Goal: Information Seeking & Learning: Learn about a topic

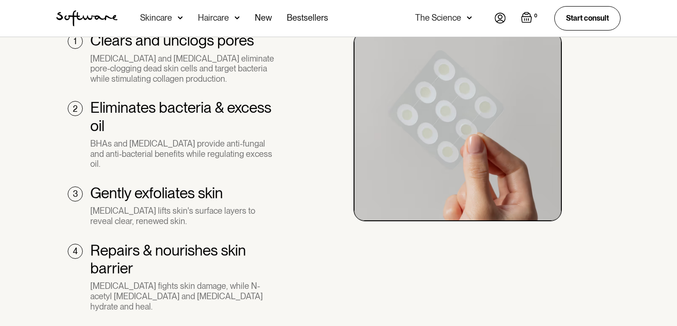
scroll to position [694, 0]
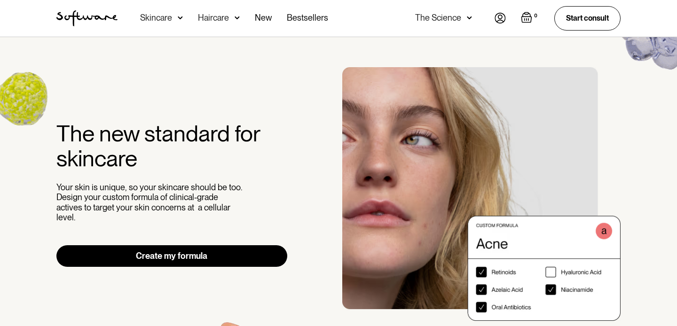
click at [169, 17] on div "Skincare" at bounding box center [156, 17] width 32 height 9
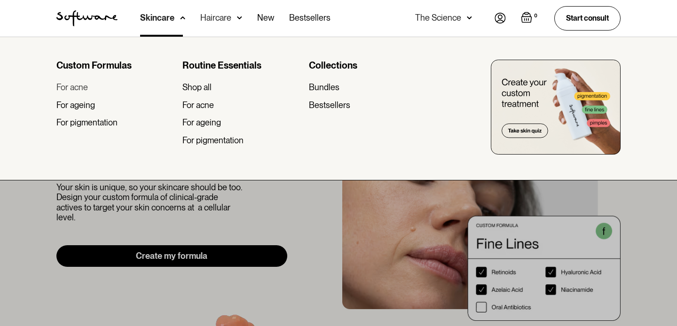
click at [75, 86] on div "For acne" at bounding box center [71, 87] width 31 height 10
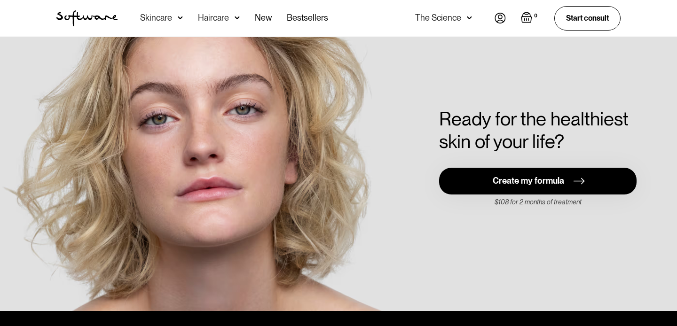
scroll to position [1979, 0]
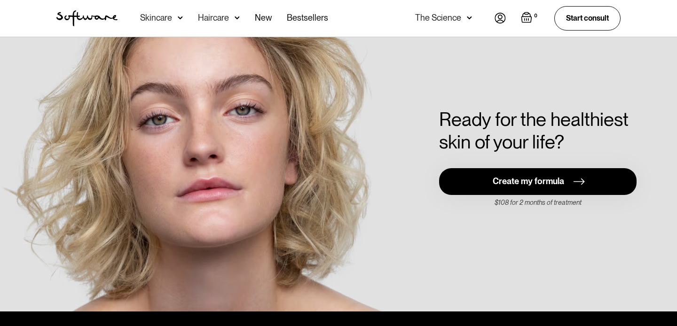
click at [174, 21] on div "Skincare" at bounding box center [161, 18] width 43 height 37
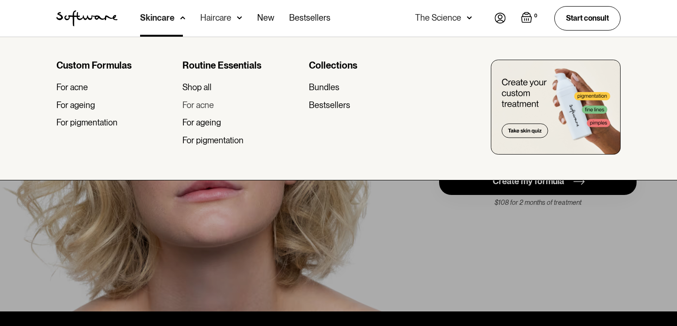
click at [203, 105] on div "For acne" at bounding box center [197, 105] width 31 height 10
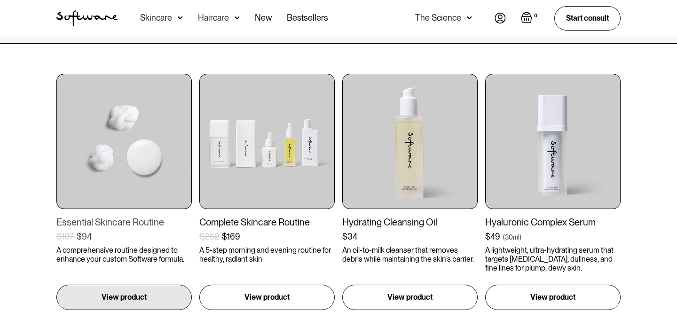
scroll to position [158, 0]
click at [133, 140] on img at bounding box center [123, 142] width 135 height 135
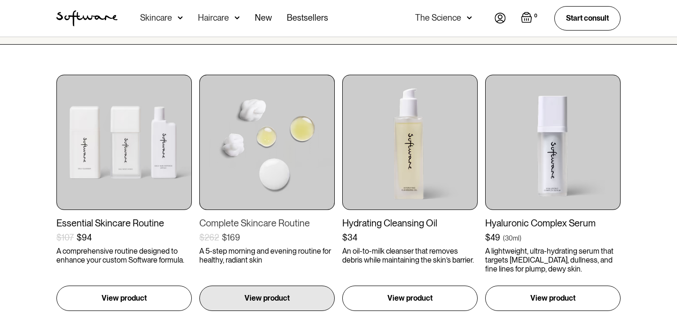
click at [216, 129] on img at bounding box center [266, 142] width 135 height 135
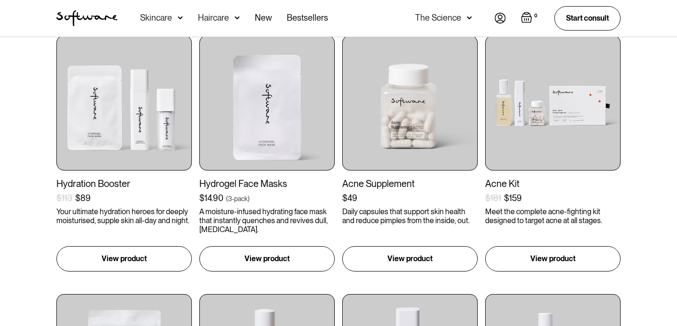
scroll to position [458, 0]
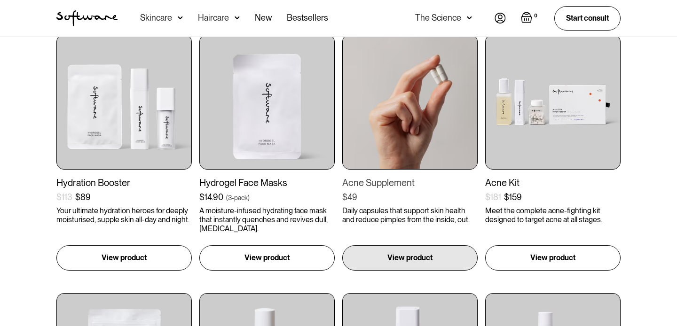
click at [383, 128] on img at bounding box center [409, 101] width 135 height 135
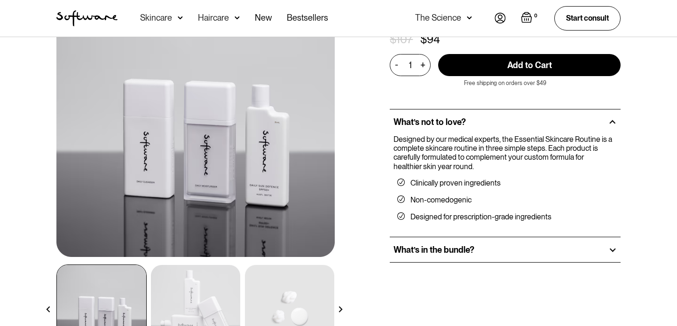
scroll to position [91, 0]
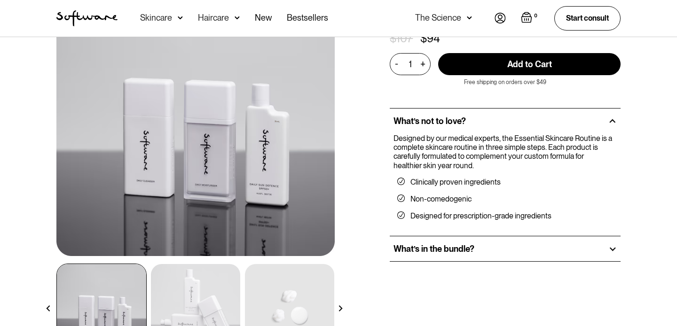
click at [182, 286] on img at bounding box center [195, 307] width 89 height 87
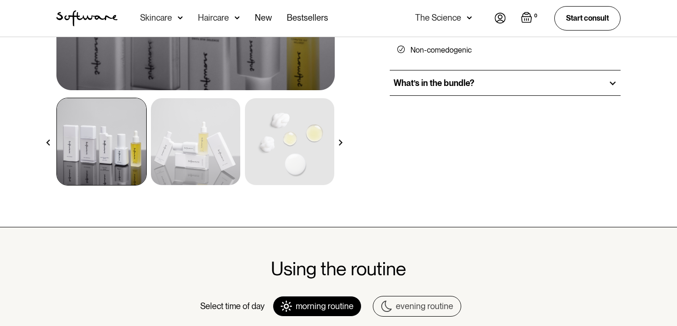
scroll to position [275, 0]
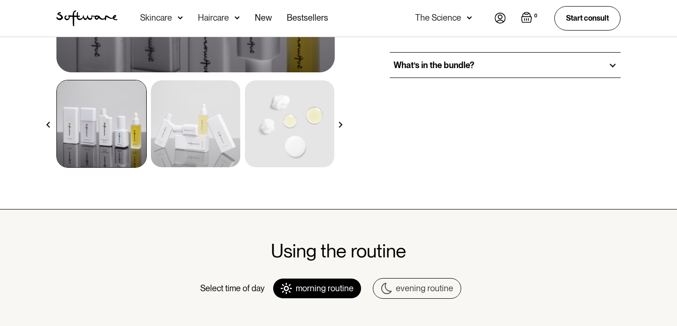
click at [408, 63] on div "What’s in the bundle?" at bounding box center [505, 65] width 231 height 25
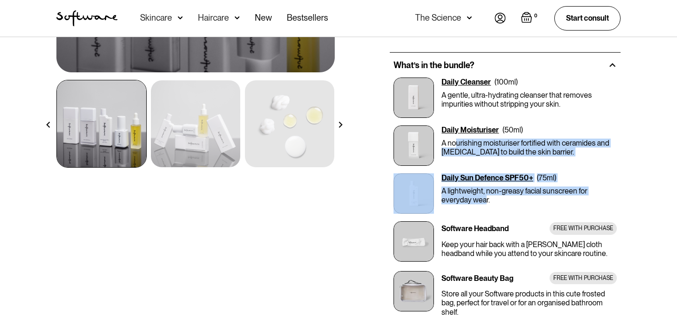
drag, startPoint x: 455, startPoint y: 133, endPoint x: 455, endPoint y: 191, distance: 57.8
click at [455, 191] on div "Daily Cleanser ( 100ml ) A gentle, ultra-hydrating cleanser that removes impuri…" at bounding box center [505, 213] width 231 height 270
click at [455, 191] on p "A lightweight, non-greasy facial sunscreen for everyday wear." at bounding box center [528, 196] width 175 height 18
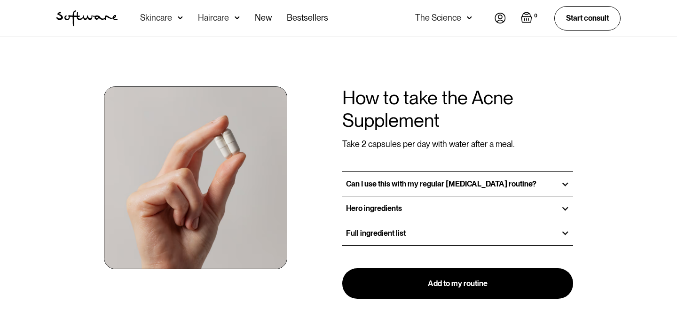
scroll to position [681, 0]
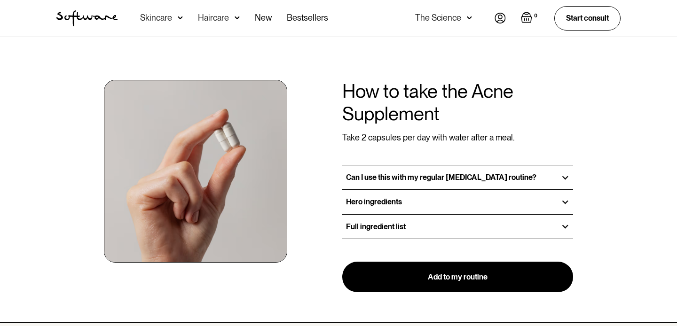
click at [371, 176] on strong "Can I use this with my regular skin care routine?" at bounding box center [441, 177] width 190 height 9
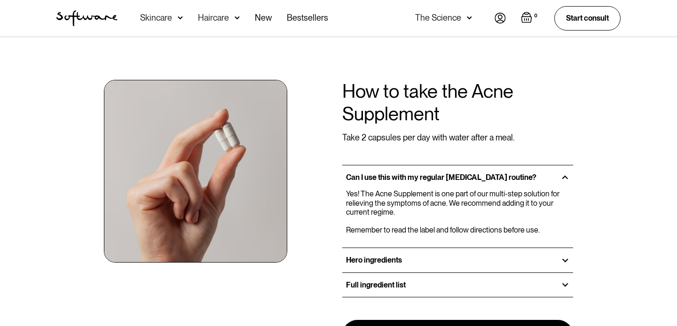
click at [439, 257] on div "Hero ingredients" at bounding box center [457, 260] width 231 height 24
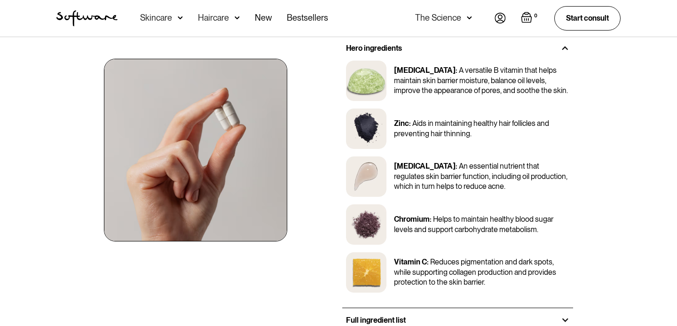
scroll to position [911, 0]
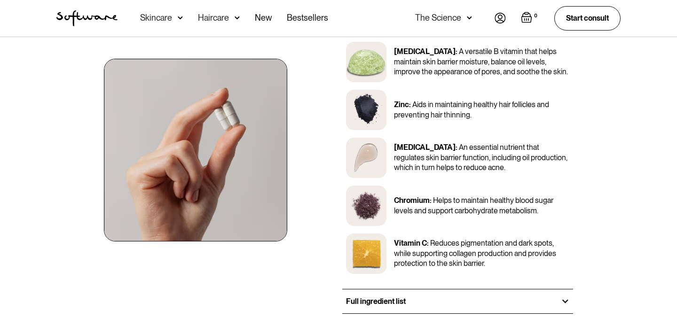
click at [453, 18] on div "The Science" at bounding box center [438, 17] width 46 height 9
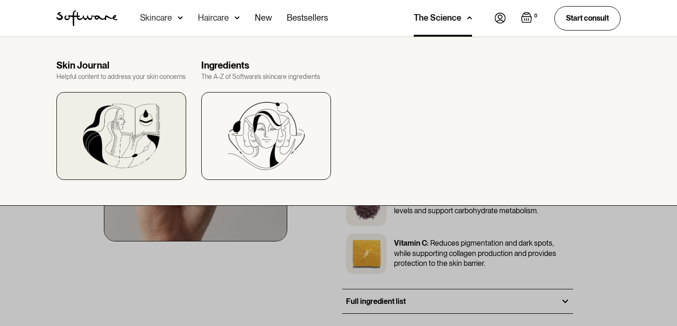
click at [131, 133] on img at bounding box center [121, 136] width 77 height 64
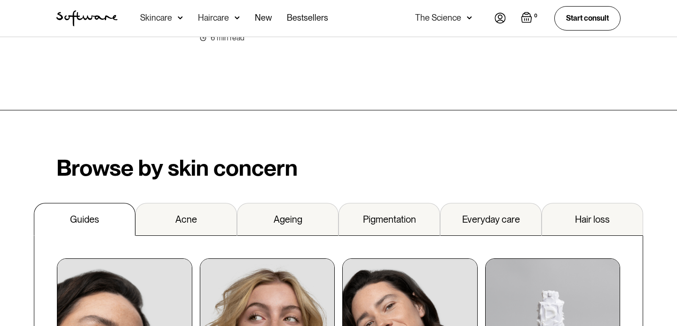
scroll to position [885, 0]
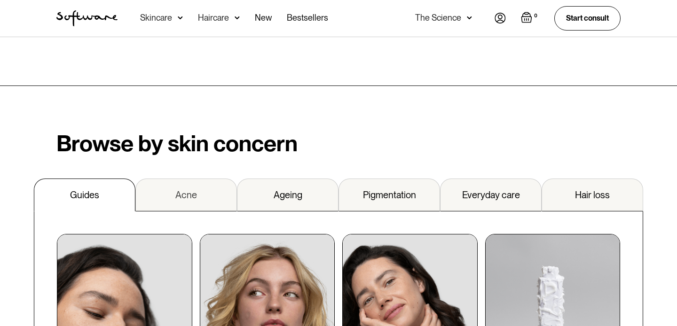
click at [175, 188] on link "Acne" at bounding box center [186, 195] width 102 height 33
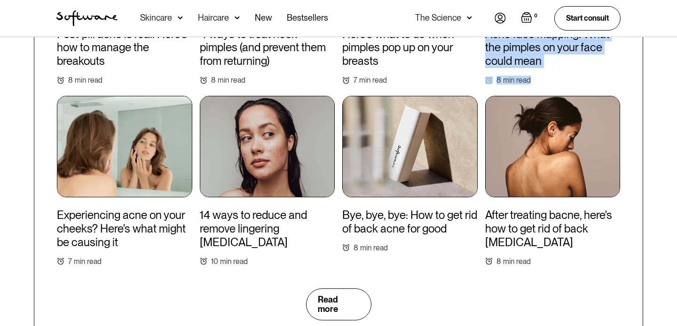
scroll to position [1205, 0]
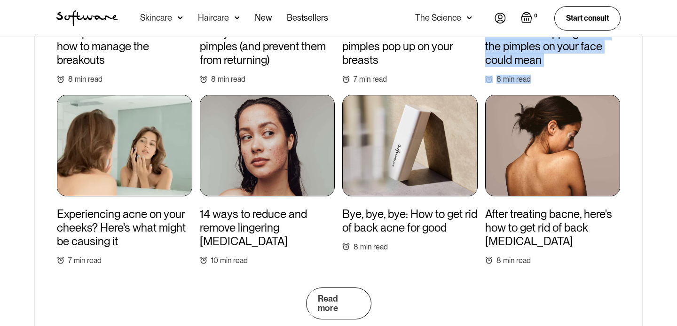
click at [335, 288] on link "Read more" at bounding box center [338, 304] width 65 height 32
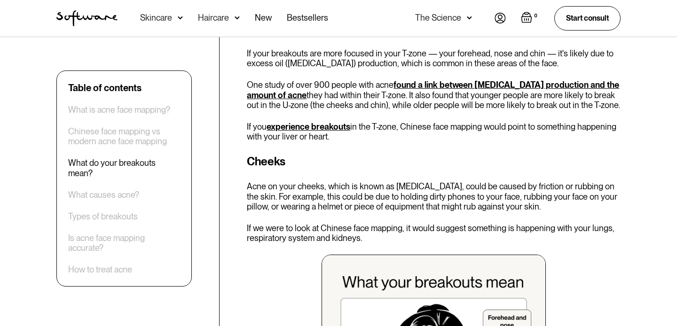
scroll to position [815, 0]
click at [268, 178] on div "Cheeks Acne on your cheeks, which is known as [MEDICAL_DATA], could be caused b…" at bounding box center [434, 317] width 374 height 326
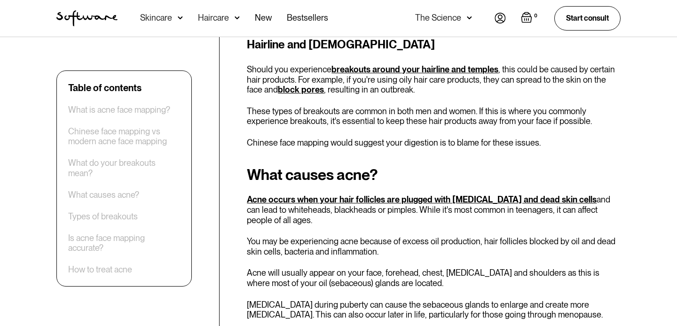
scroll to position [1402, 0]
click at [127, 270] on div "Table of contents What is acne face mapping? Chinese face mapping vs modern acn…" at bounding box center [123, 179] width 135 height 217
click at [122, 265] on div "How to treat acne" at bounding box center [100, 270] width 64 height 10
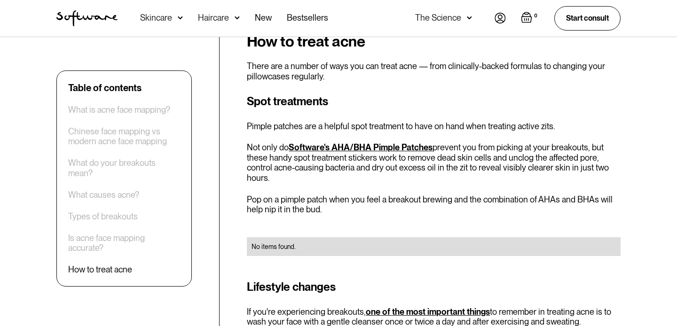
scroll to position [2526, 0]
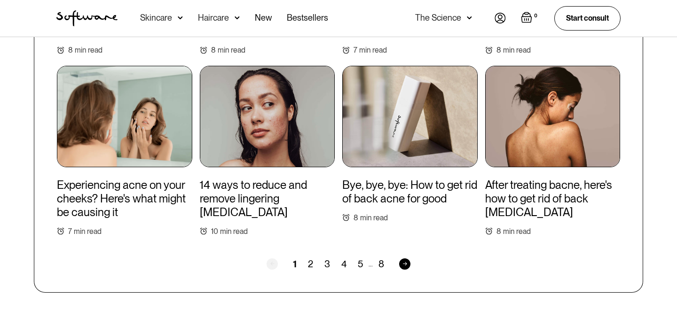
scroll to position [868, 0]
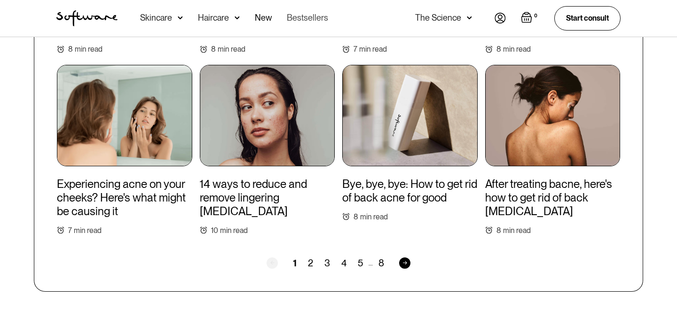
click at [291, 15] on link "Bestsellers" at bounding box center [307, 18] width 41 height 37
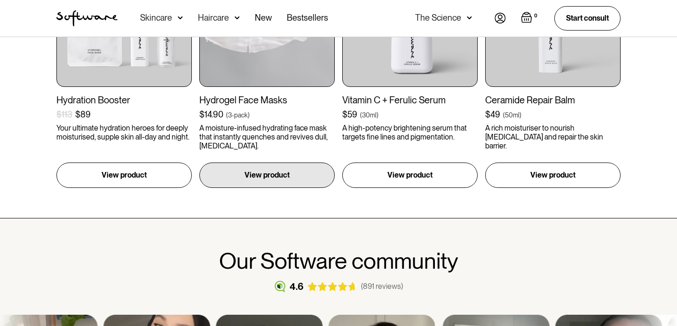
scroll to position [539, 0]
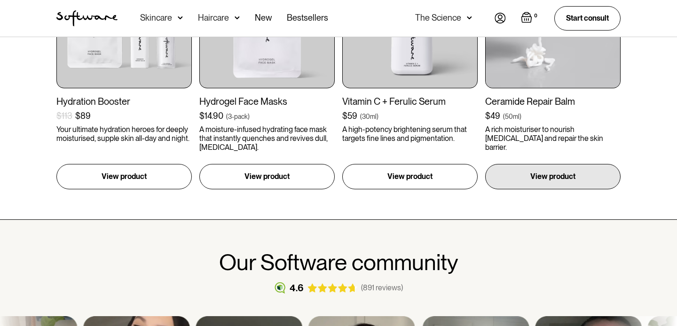
click at [549, 110] on div "Ceramide Repair Balm $49 ( 50ml ) A rich moisturiser to nourish dryness and rep…" at bounding box center [552, 124] width 135 height 56
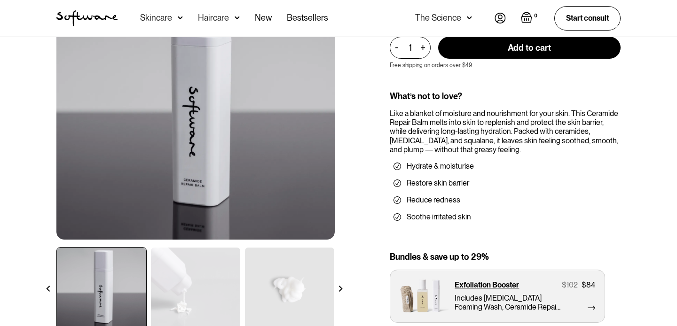
scroll to position [108, 0]
click at [187, 272] on img at bounding box center [195, 289] width 89 height 84
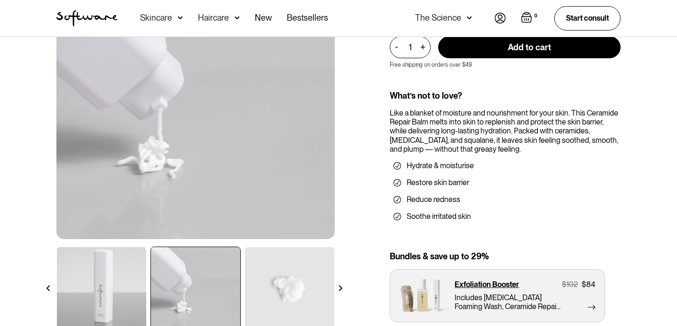
click at [262, 282] on img at bounding box center [289, 289] width 89 height 84
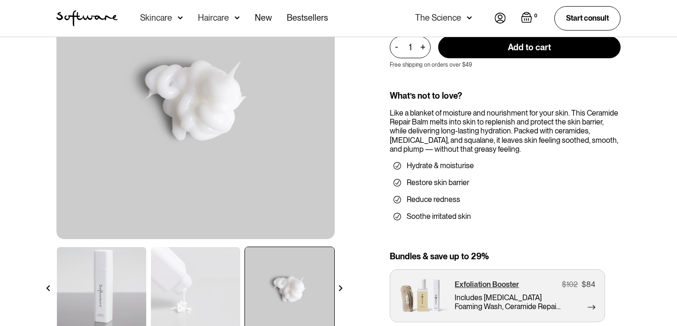
click at [457, 282] on p "Exfoliation Booster" at bounding box center [487, 284] width 64 height 9
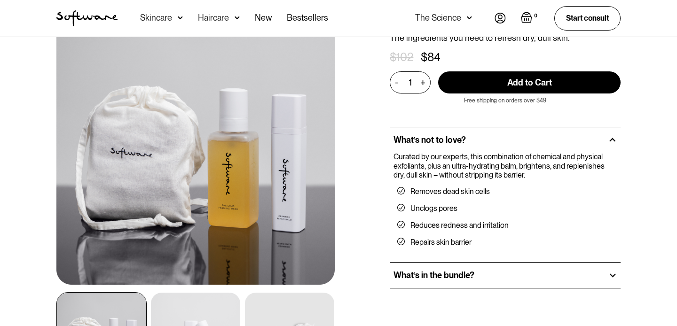
scroll to position [82, 0]
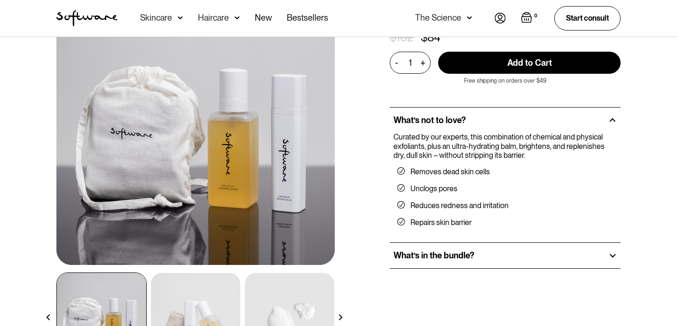
click at [179, 303] on img at bounding box center [195, 316] width 89 height 87
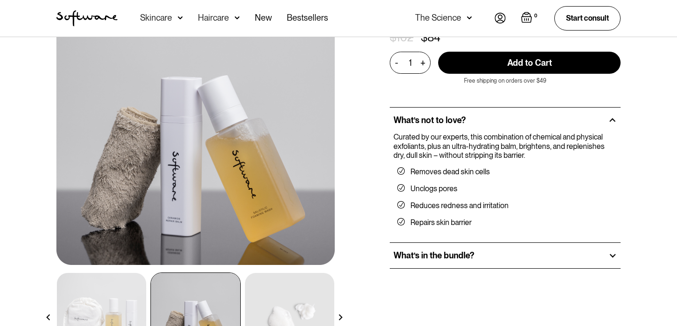
click at [270, 296] on img at bounding box center [289, 316] width 89 height 87
